Goal: Task Accomplishment & Management: Manage account settings

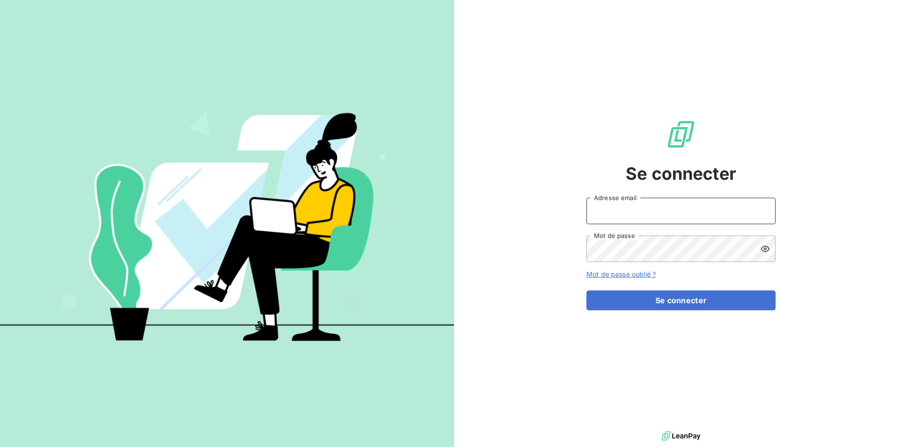
drag, startPoint x: 609, startPoint y: 206, endPoint x: 612, endPoint y: 211, distance: 5.4
click at [609, 207] on input "Adresse email" at bounding box center [681, 211] width 189 height 26
type input "[EMAIL_ADDRESS][DOMAIN_NAME]"
click at [587, 290] on button "Se connecter" at bounding box center [681, 300] width 189 height 20
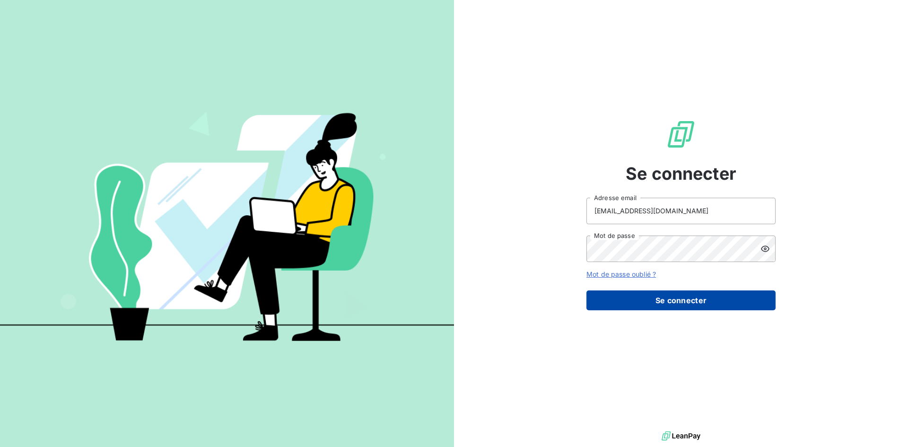
click at [653, 296] on button "Se connecter" at bounding box center [681, 300] width 189 height 20
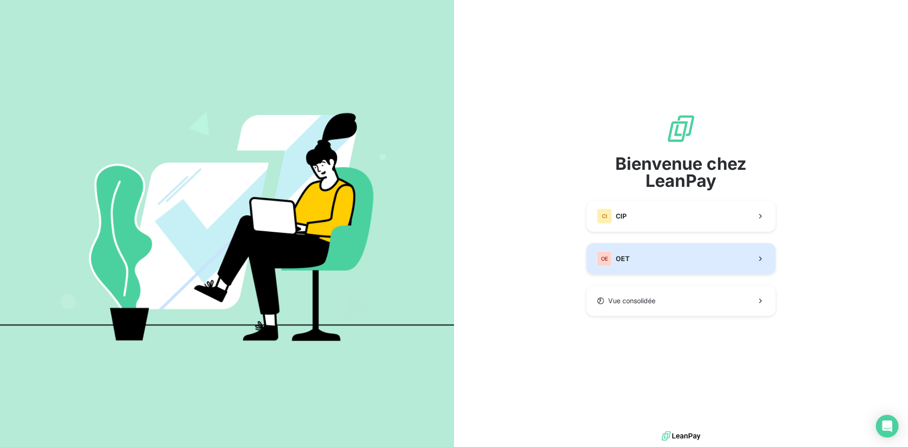
click at [636, 254] on button "OE OET" at bounding box center [681, 258] width 189 height 31
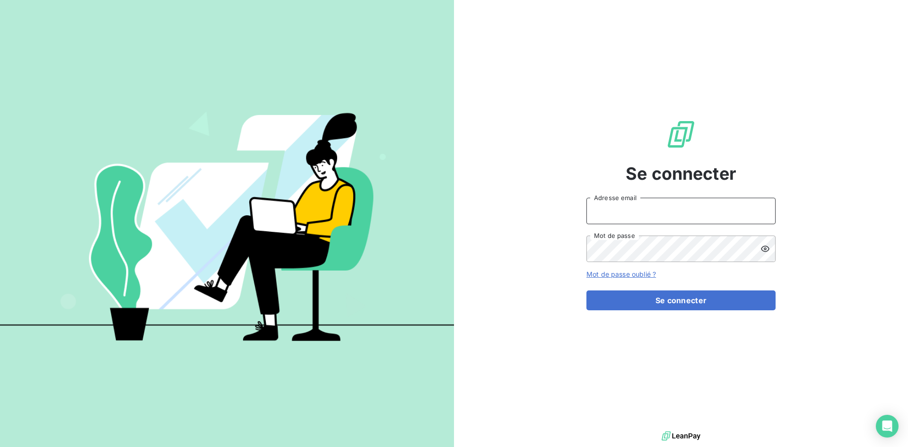
click at [611, 216] on input "Adresse email" at bounding box center [681, 211] width 189 height 26
type input "[EMAIL_ADDRESS][DOMAIN_NAME]"
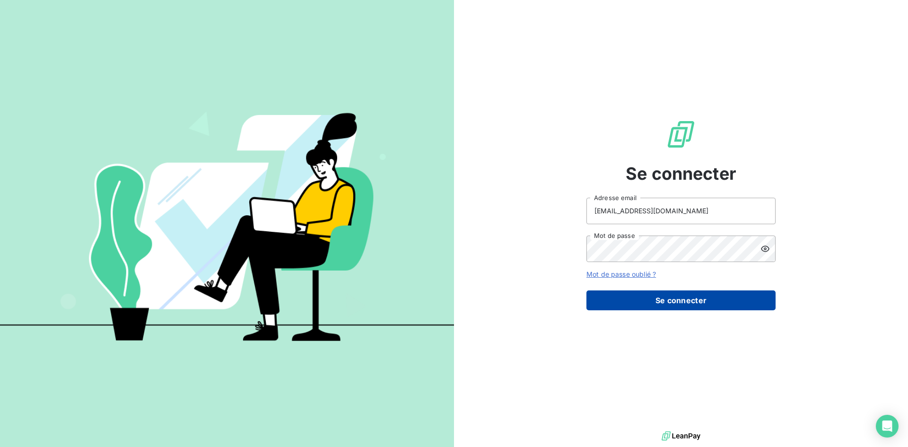
click at [677, 303] on button "Se connecter" at bounding box center [681, 300] width 189 height 20
